Goal: Find contact information

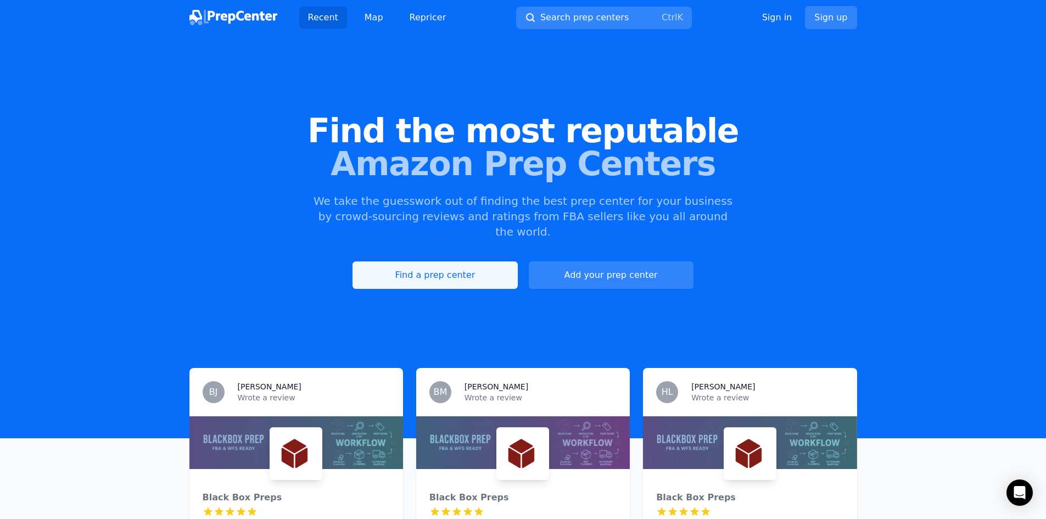
click at [448, 261] on link "Find a prep center" at bounding box center [434, 274] width 165 height 27
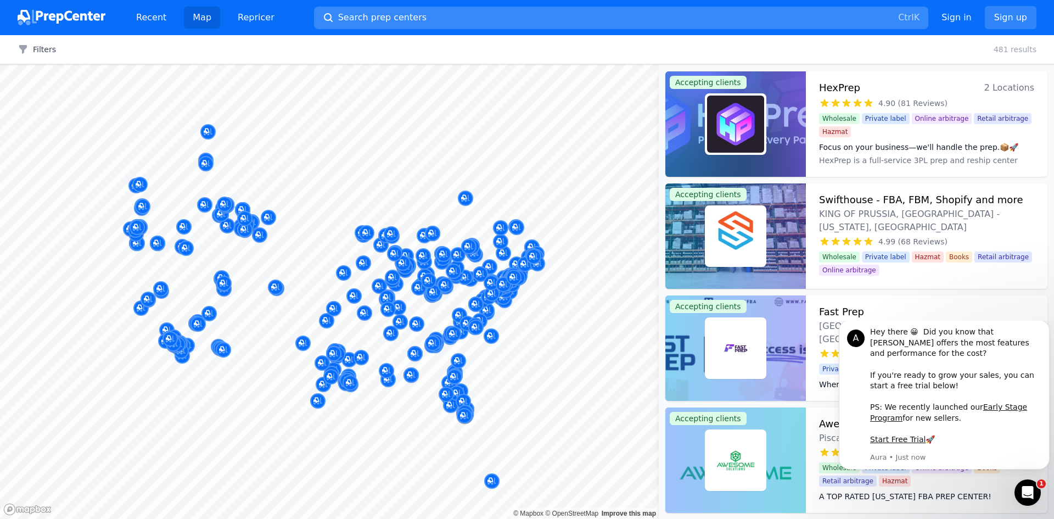
click at [431, 15] on button "Search prep centers Ctrl K" at bounding box center [621, 18] width 614 height 23
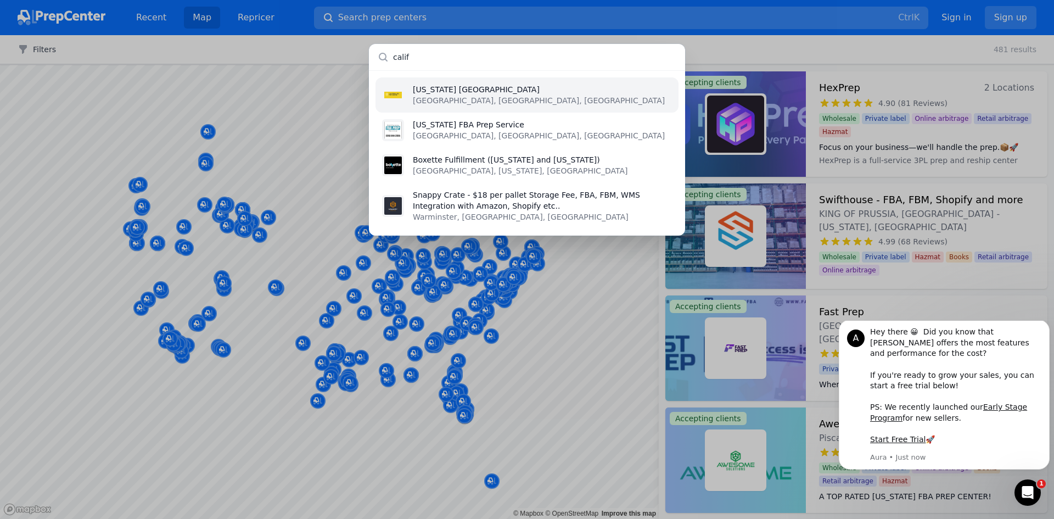
type input "califo"
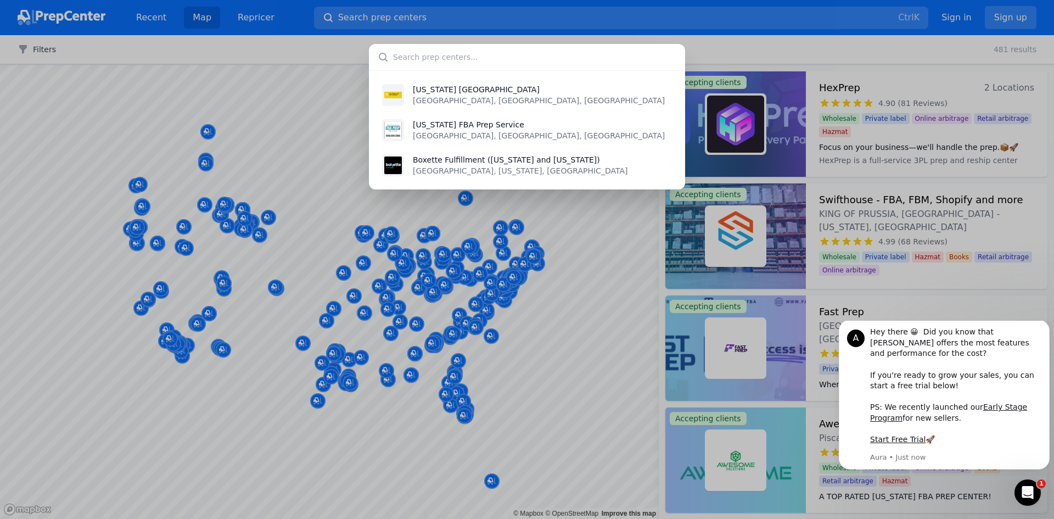
click at [33, 394] on div "California FBA Prep Center Compton, CA, US California FBA Prep Service Sacramen…" at bounding box center [527, 259] width 1054 height 519
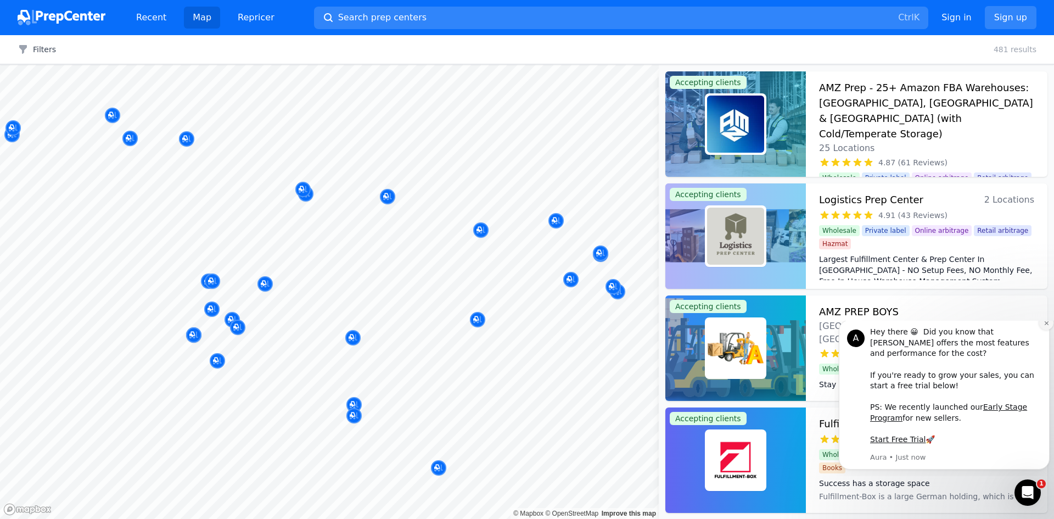
click at [1045, 325] on icon "Dismiss notification" at bounding box center [1046, 323] width 4 height 4
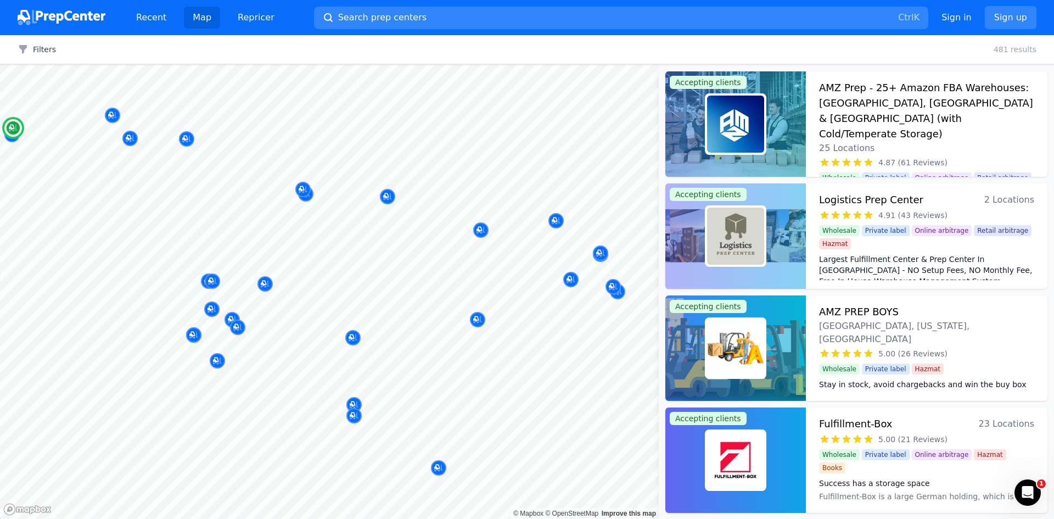
click at [959, 359] on div "Wholesale Private label Hazmat" at bounding box center [926, 366] width 215 height 15
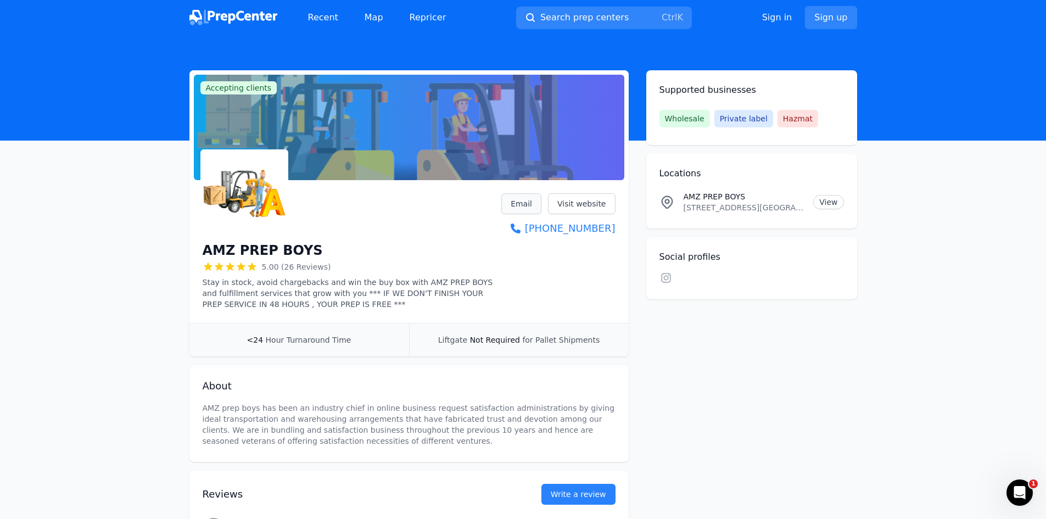
click at [520, 201] on link "Email" at bounding box center [521, 203] width 40 height 21
click at [523, 200] on link "Email" at bounding box center [521, 203] width 40 height 21
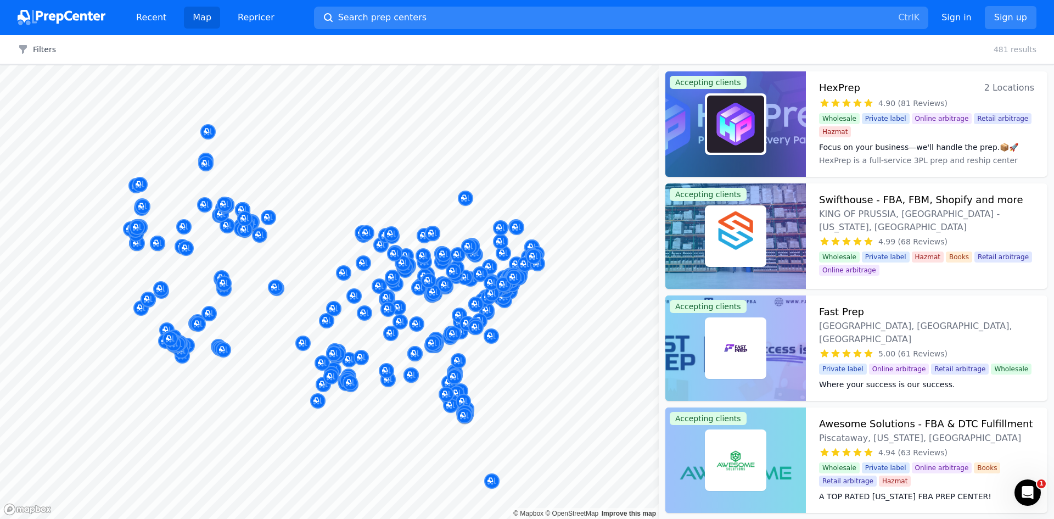
drag, startPoint x: 202, startPoint y: 335, endPoint x: 290, endPoint y: 334, distance: 88.4
click at [395, 321] on body "Recent Map Repricer Search prep centers Ctrl K Open main menu Sign in Sign up F…" at bounding box center [527, 259] width 1054 height 519
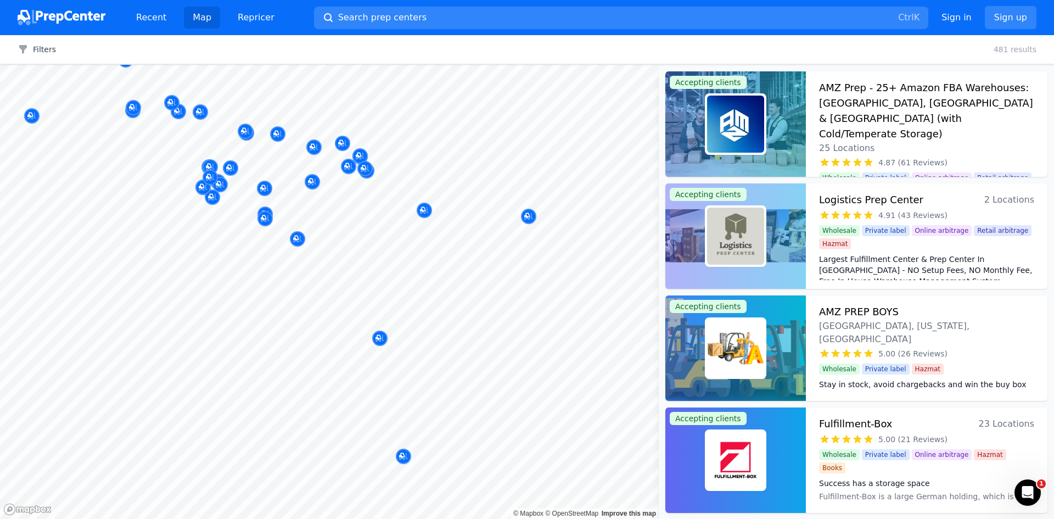
click at [354, 445] on body "Recent Map Repricer Search prep centers Ctrl K Open main menu Sign in Sign up F…" at bounding box center [527, 259] width 1054 height 519
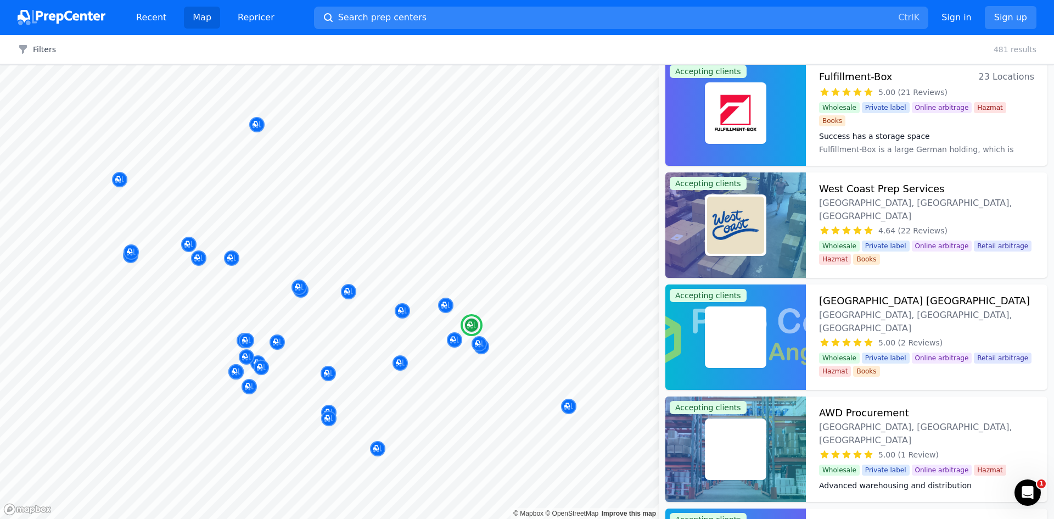
scroll to position [329, 0]
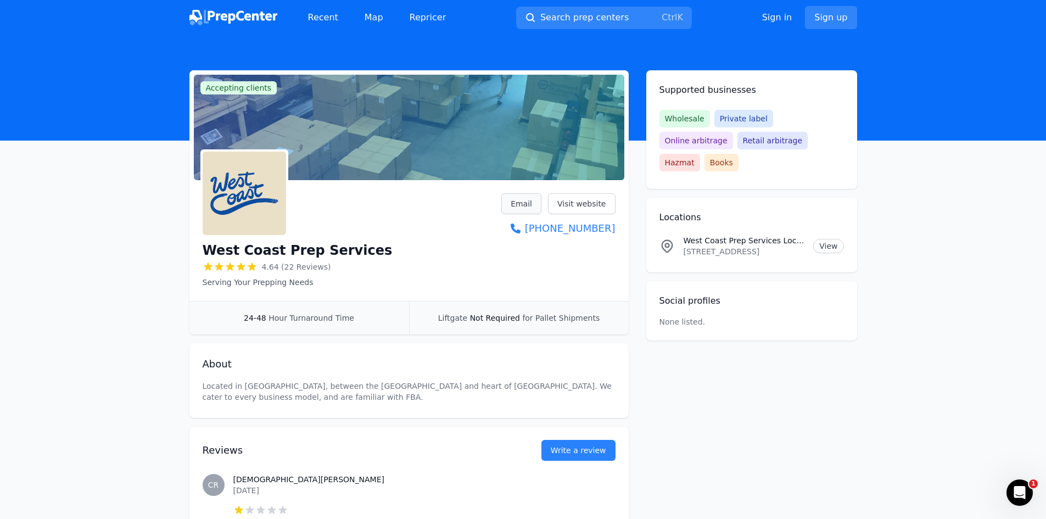
click at [517, 201] on link "Email" at bounding box center [521, 203] width 40 height 21
